Goal: Task Accomplishment & Management: Use online tool/utility

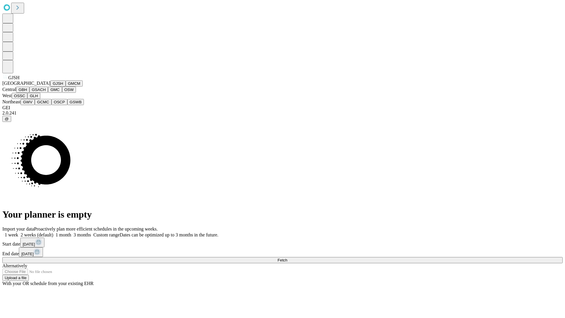
click at [50, 86] on button "GJSH" at bounding box center [57, 83] width 15 height 6
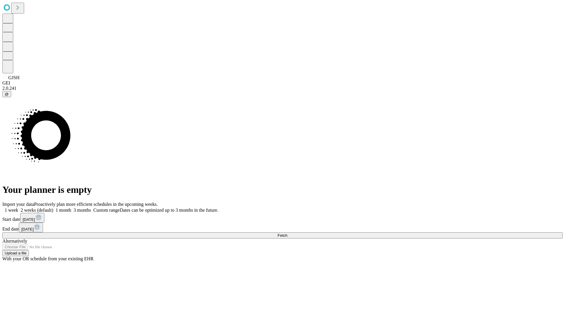
click at [53, 207] on label "2 weeks (default)" at bounding box center [35, 209] width 35 height 5
click at [287, 233] on span "Fetch" at bounding box center [282, 235] width 10 height 4
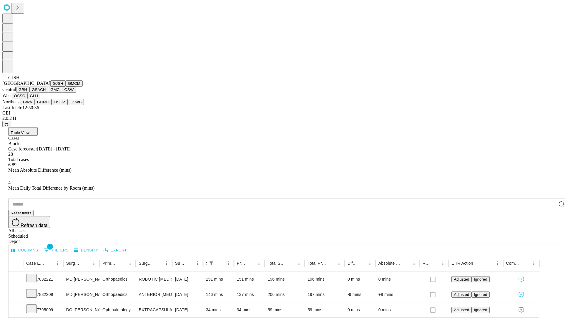
click at [66, 86] on button "GMCM" at bounding box center [74, 83] width 17 height 6
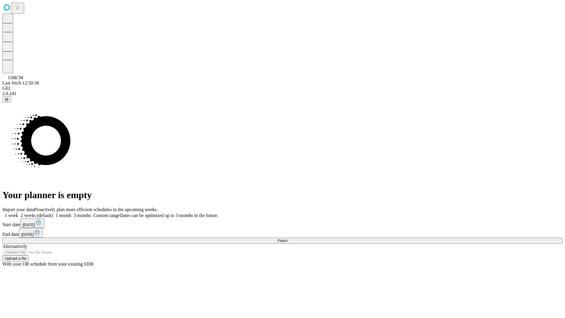
click at [53, 213] on label "2 weeks (default)" at bounding box center [35, 215] width 35 height 5
click at [287, 238] on span "Fetch" at bounding box center [282, 240] width 10 height 4
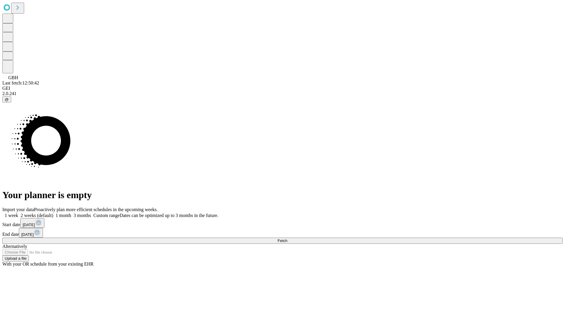
click at [53, 213] on label "2 weeks (default)" at bounding box center [35, 215] width 35 height 5
click at [287, 238] on span "Fetch" at bounding box center [282, 240] width 10 height 4
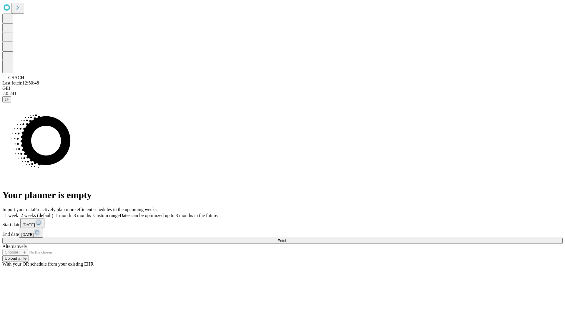
click at [53, 213] on label "2 weeks (default)" at bounding box center [35, 215] width 35 height 5
click at [287, 238] on span "Fetch" at bounding box center [282, 240] width 10 height 4
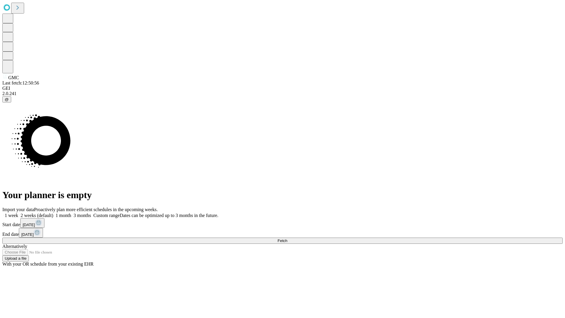
click at [53, 213] on label "2 weeks (default)" at bounding box center [35, 215] width 35 height 5
click at [287, 238] on span "Fetch" at bounding box center [282, 240] width 10 height 4
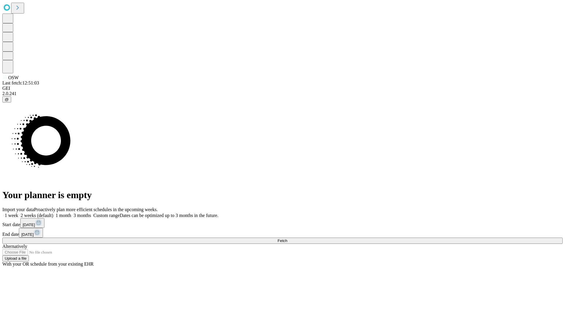
click at [53, 213] on label "2 weeks (default)" at bounding box center [35, 215] width 35 height 5
click at [287, 238] on span "Fetch" at bounding box center [282, 240] width 10 height 4
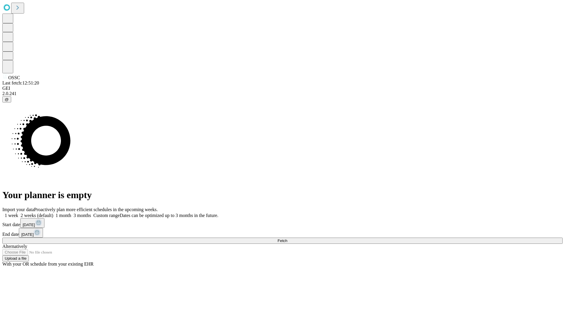
click at [53, 213] on label "2 weeks (default)" at bounding box center [35, 215] width 35 height 5
click at [287, 238] on span "Fetch" at bounding box center [282, 240] width 10 height 4
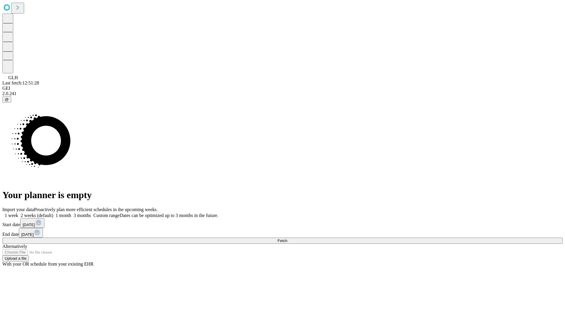
click at [53, 213] on label "2 weeks (default)" at bounding box center [35, 215] width 35 height 5
click at [287, 238] on span "Fetch" at bounding box center [282, 240] width 10 height 4
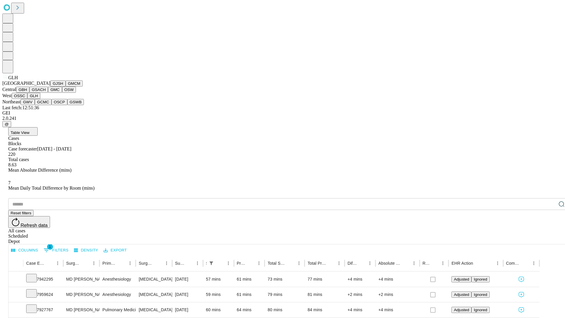
click at [35, 105] on button "GWV" at bounding box center [28, 102] width 14 height 6
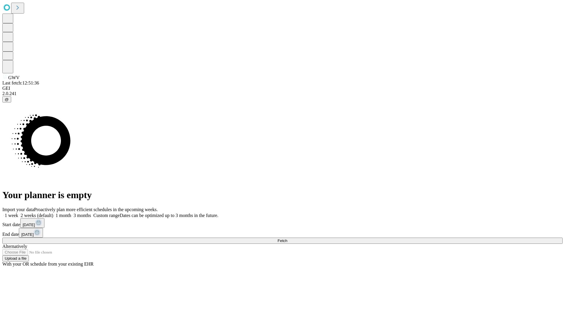
click at [53, 213] on label "2 weeks (default)" at bounding box center [35, 215] width 35 height 5
click at [287, 238] on span "Fetch" at bounding box center [282, 240] width 10 height 4
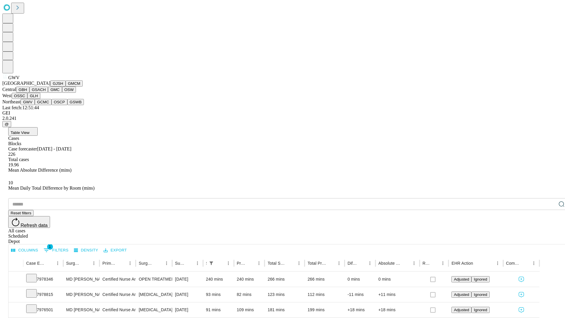
click at [46, 105] on button "GCMC" at bounding box center [43, 102] width 17 height 6
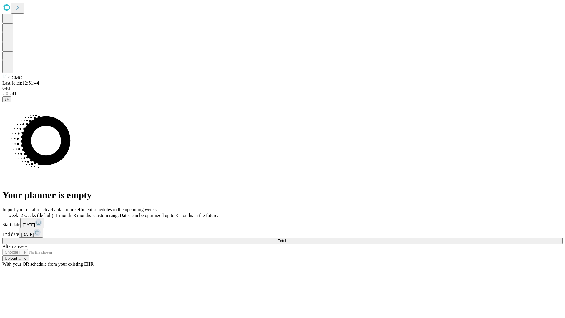
click at [53, 213] on label "2 weeks (default)" at bounding box center [35, 215] width 35 height 5
click at [287, 238] on span "Fetch" at bounding box center [282, 240] width 10 height 4
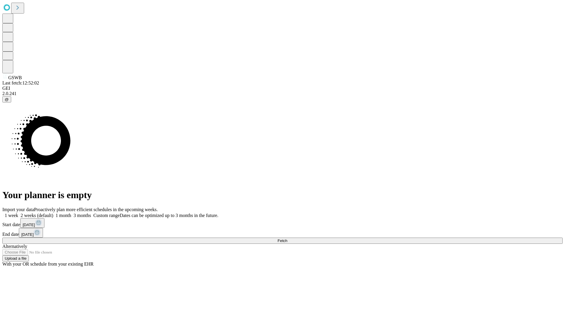
click at [53, 213] on label "2 weeks (default)" at bounding box center [35, 215] width 35 height 5
click at [287, 238] on span "Fetch" at bounding box center [282, 240] width 10 height 4
